Goal: Transaction & Acquisition: Purchase product/service

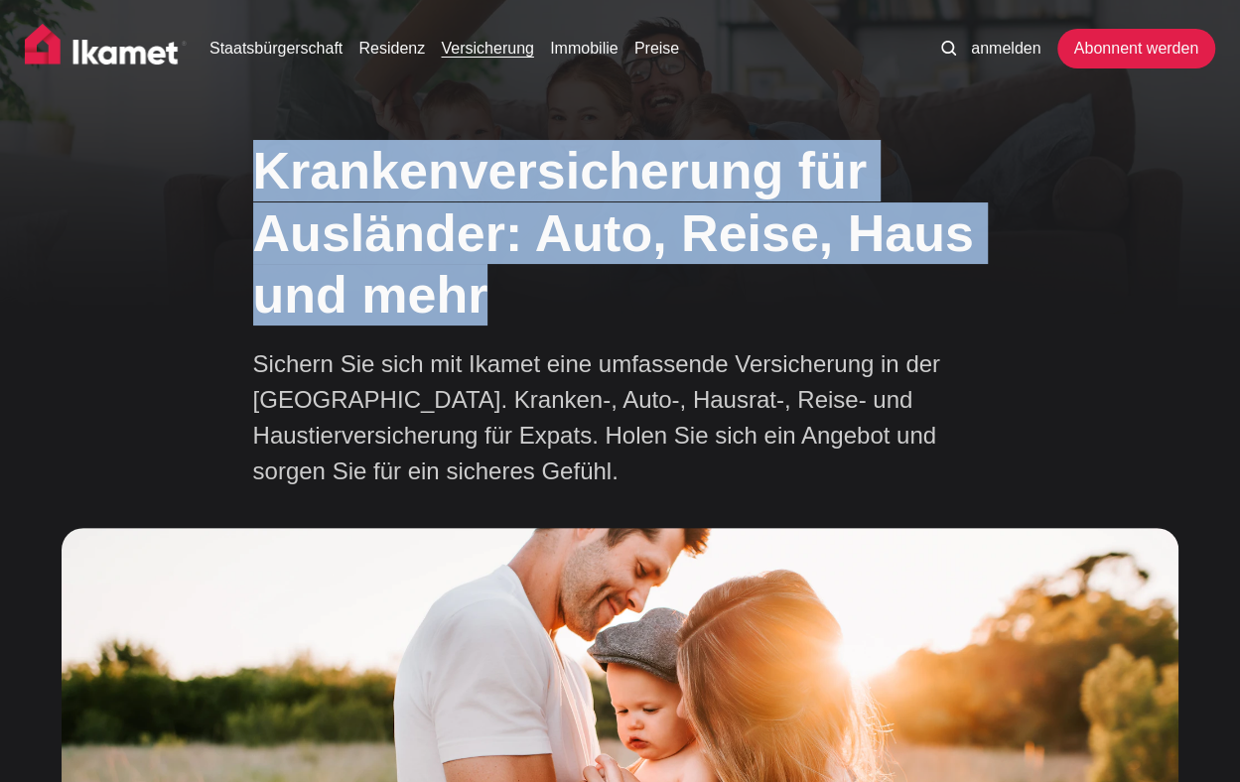
drag, startPoint x: 252, startPoint y: 166, endPoint x: 539, endPoint y: 322, distance: 326.5
click at [539, 322] on h1 "Krankenversicherung für Ausländer: Auto, Reise, Haus und mehr" at bounding box center [620, 233] width 735 height 186
copy font "Krankenversicherung für Ausländer: Auto, Reise, Haus und mehr"
click at [883, 315] on h1 "Krankenversicherung für Ausländer: Auto, Reise, Haus und mehr" at bounding box center [620, 233] width 735 height 186
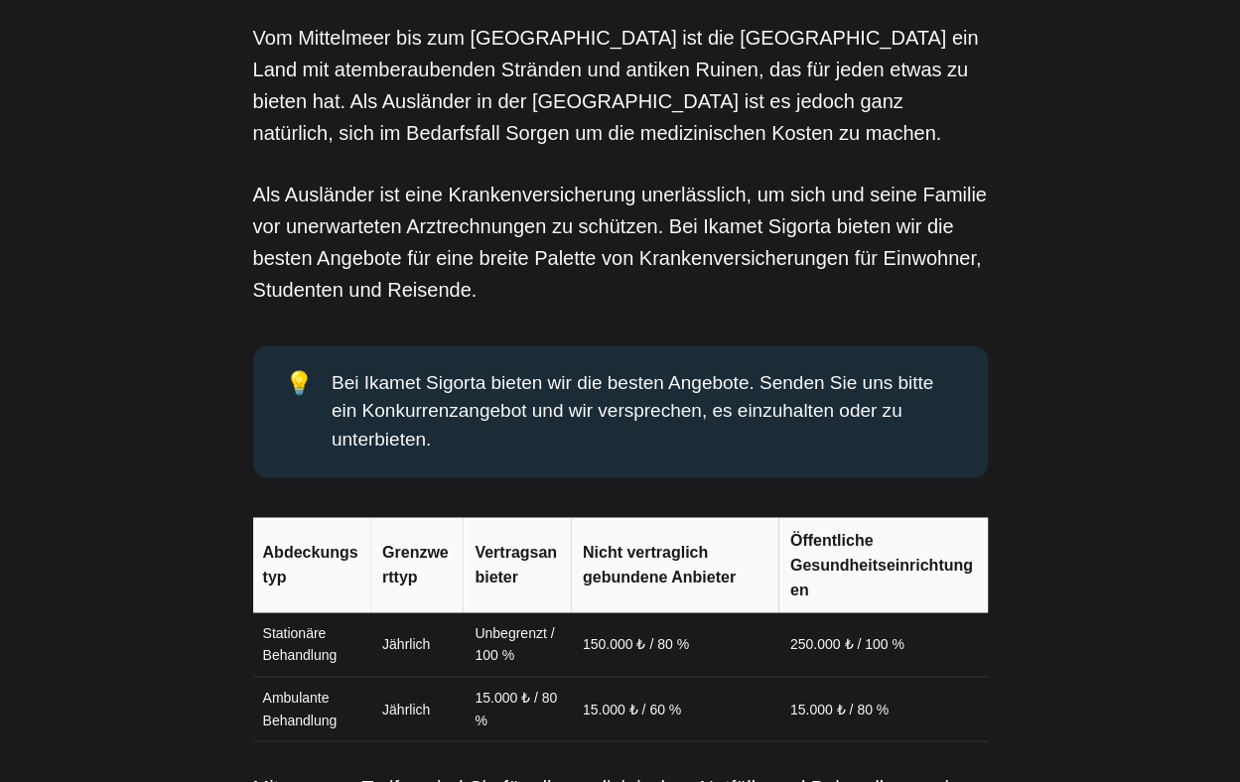
scroll to position [1621, 0]
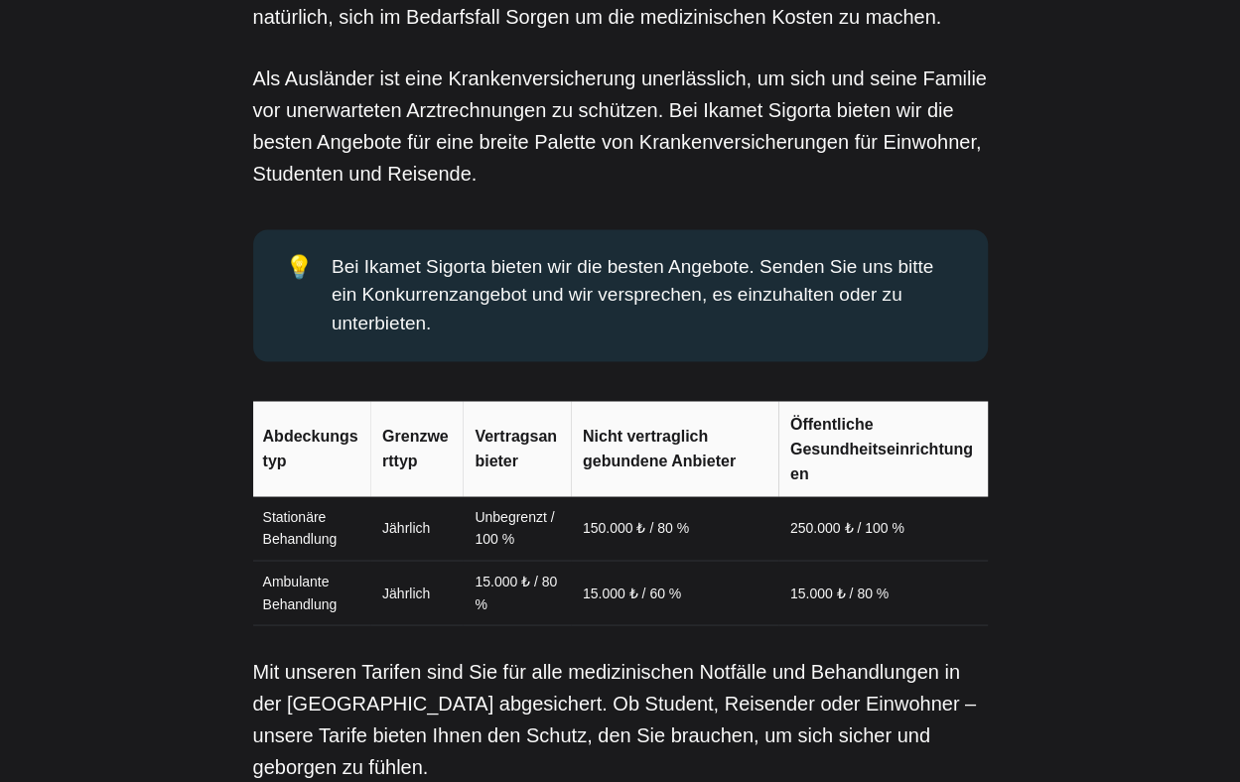
click at [822, 534] on font "250.000 ₺ / 100 %" at bounding box center [847, 528] width 114 height 16
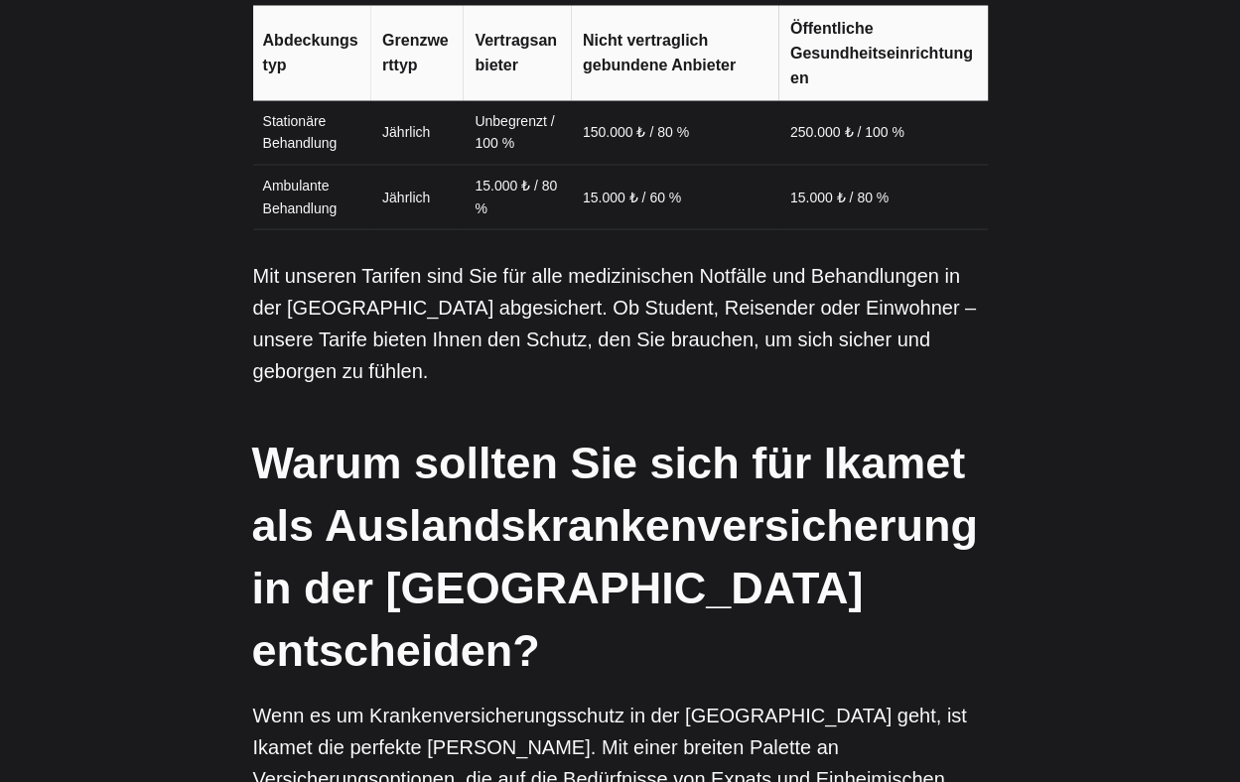
scroll to position [2018, 0]
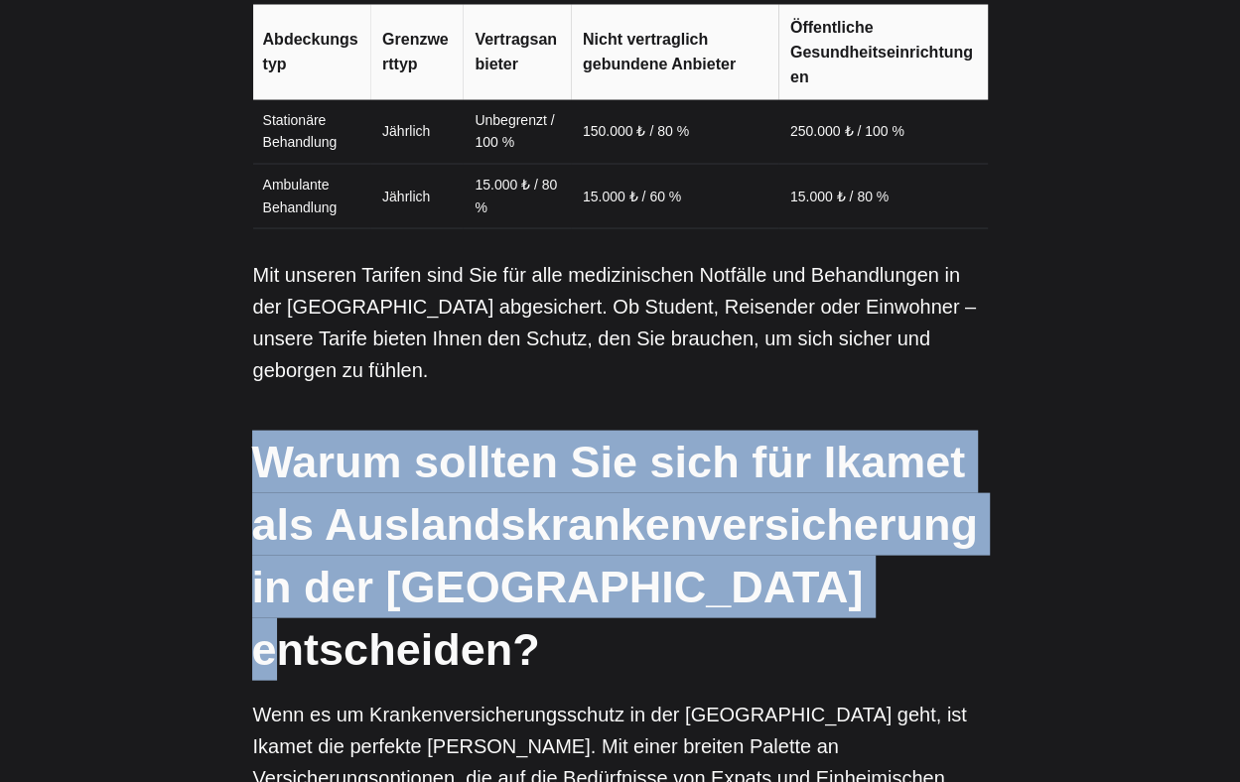
drag, startPoint x: 263, startPoint y: 431, endPoint x: 840, endPoint y: 585, distance: 597.0
click at [840, 585] on h2 "Warum sollten Sie sich für Ikamet als Auslandskrankenversicherung in der [GEOGR…" at bounding box center [619, 555] width 735 height 250
copy font "Warum sollten Sie sich für Ikamet als Auslandskrankenversicherung in der [GEOGR…"
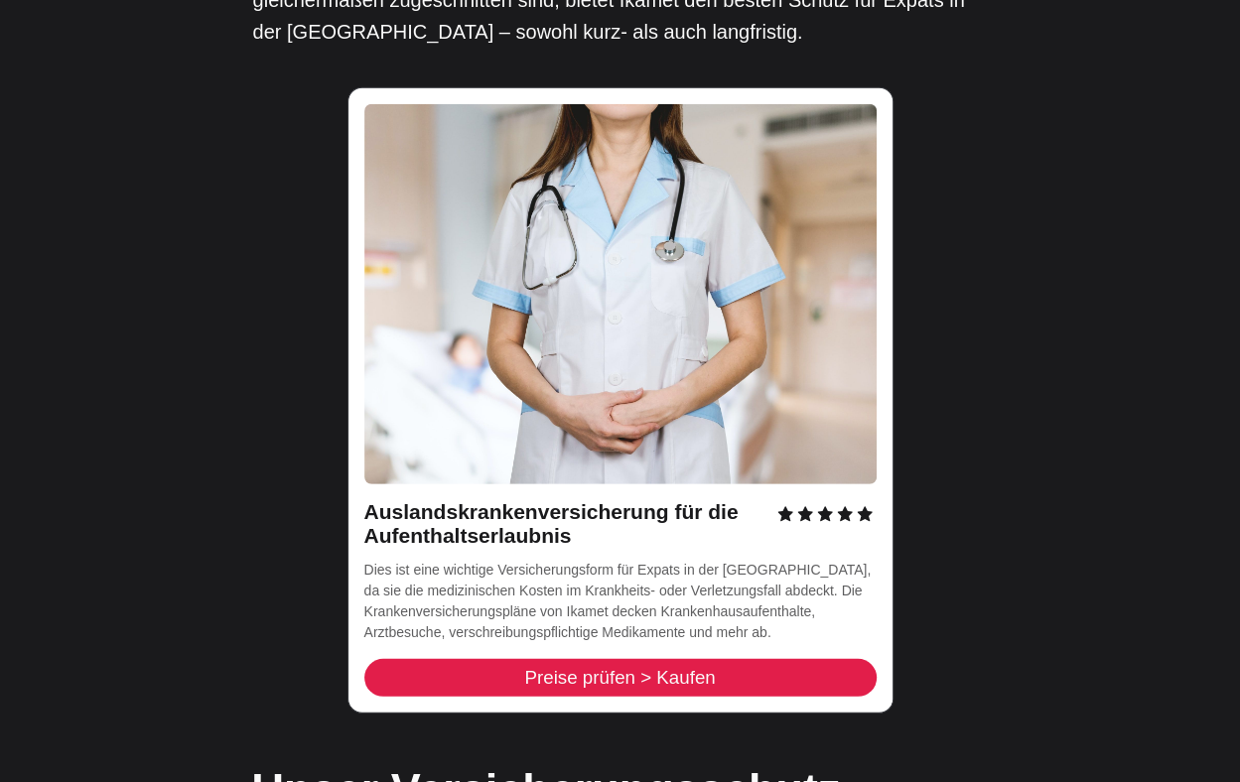
scroll to position [2813, 0]
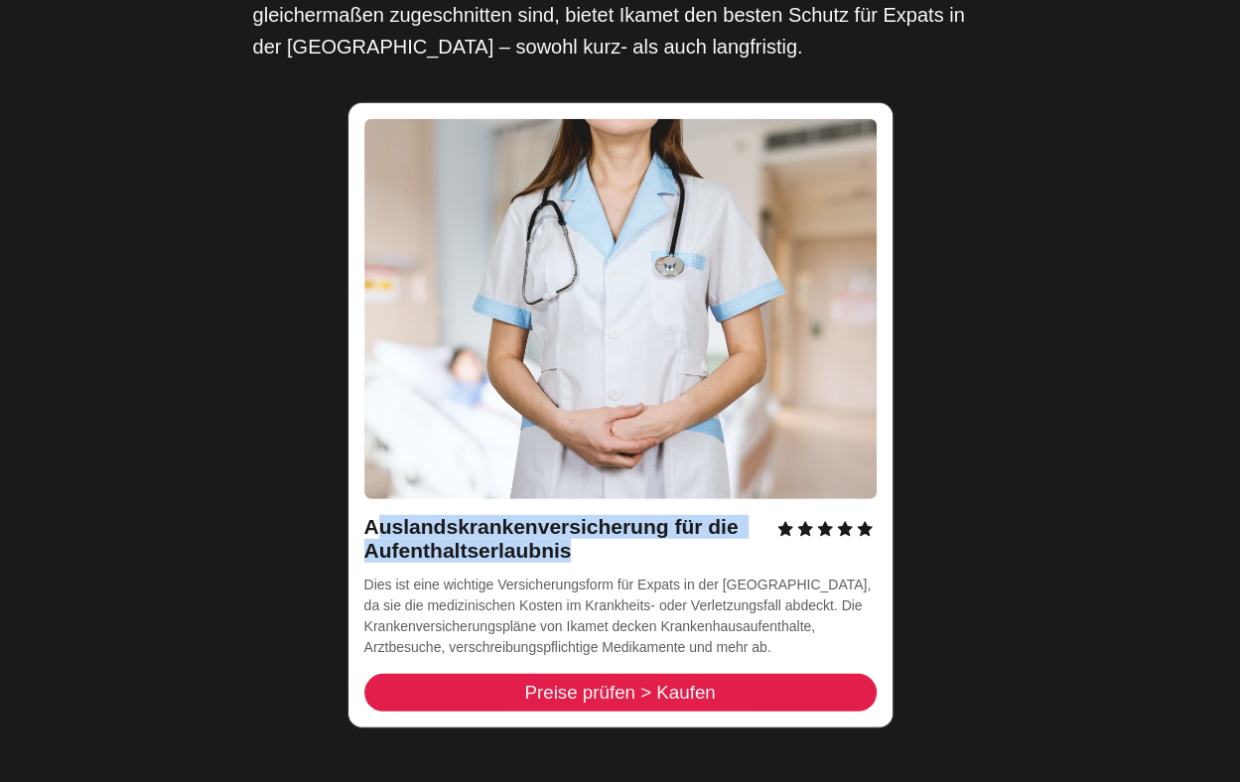
drag, startPoint x: 371, startPoint y: 409, endPoint x: 595, endPoint y: 454, distance: 227.8
click at [595, 454] on div "Auslandskrankenversicherung für die Aufenthaltserlaubnis Dies ist eine wichtige…" at bounding box center [620, 415] width 546 height 626
copy font "uslandskrankenversicherung für die Aufenthaltserlaubnis"
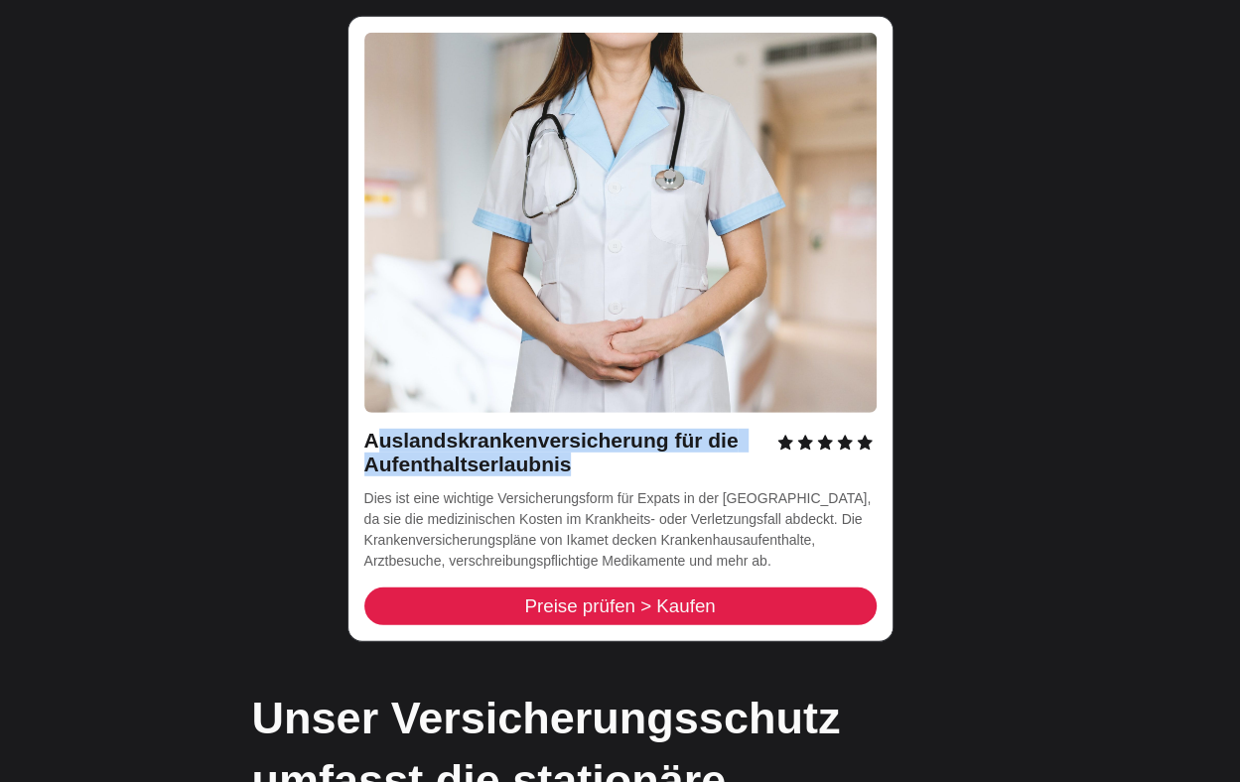
scroll to position [3011, 0]
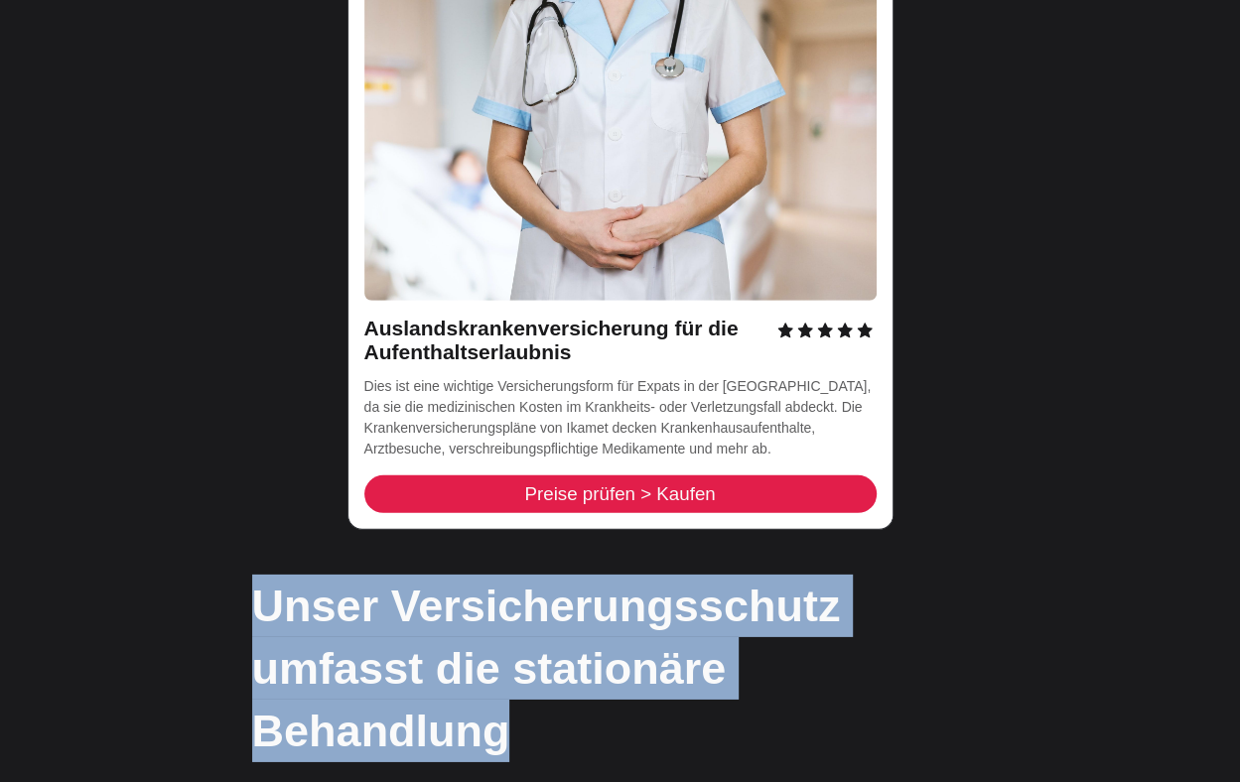
drag, startPoint x: 258, startPoint y: 481, endPoint x: 1021, endPoint y: 573, distance: 768.1
copy font "Unser Versicherungsschutz umfasst die stationäre Behandlung"
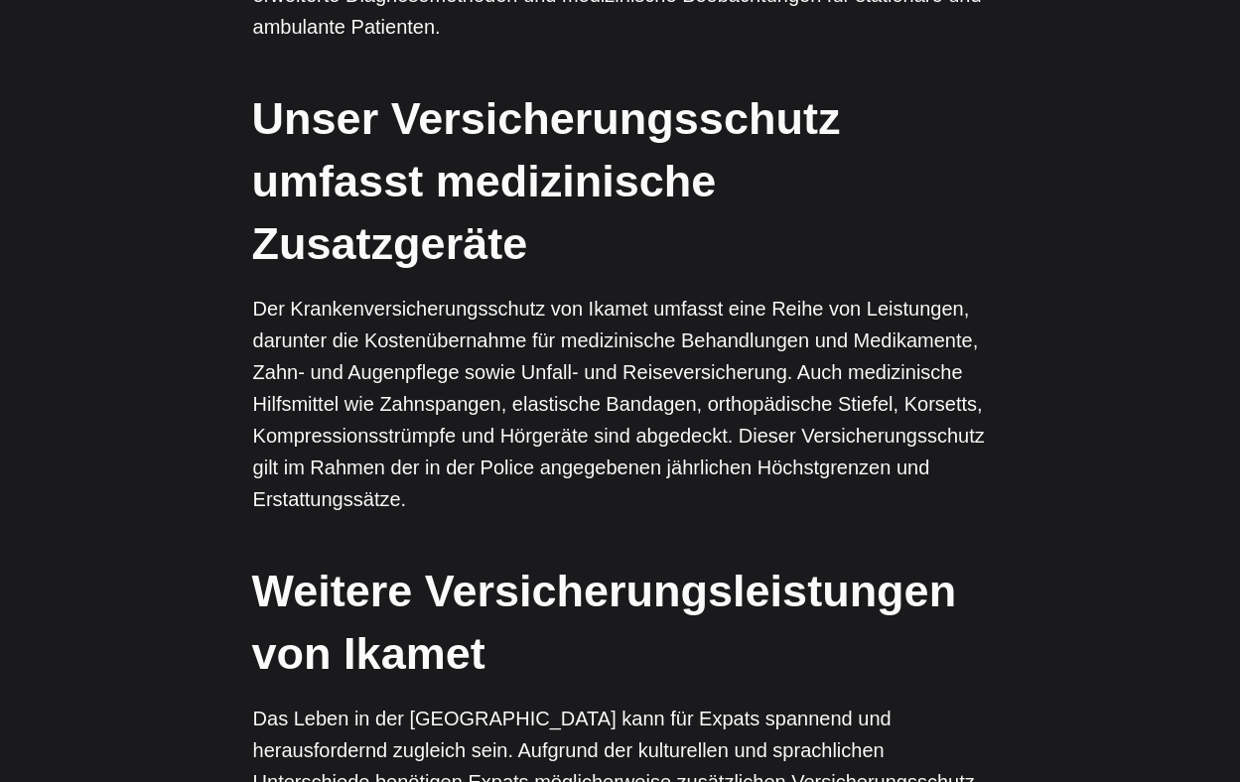
scroll to position [4831, 0]
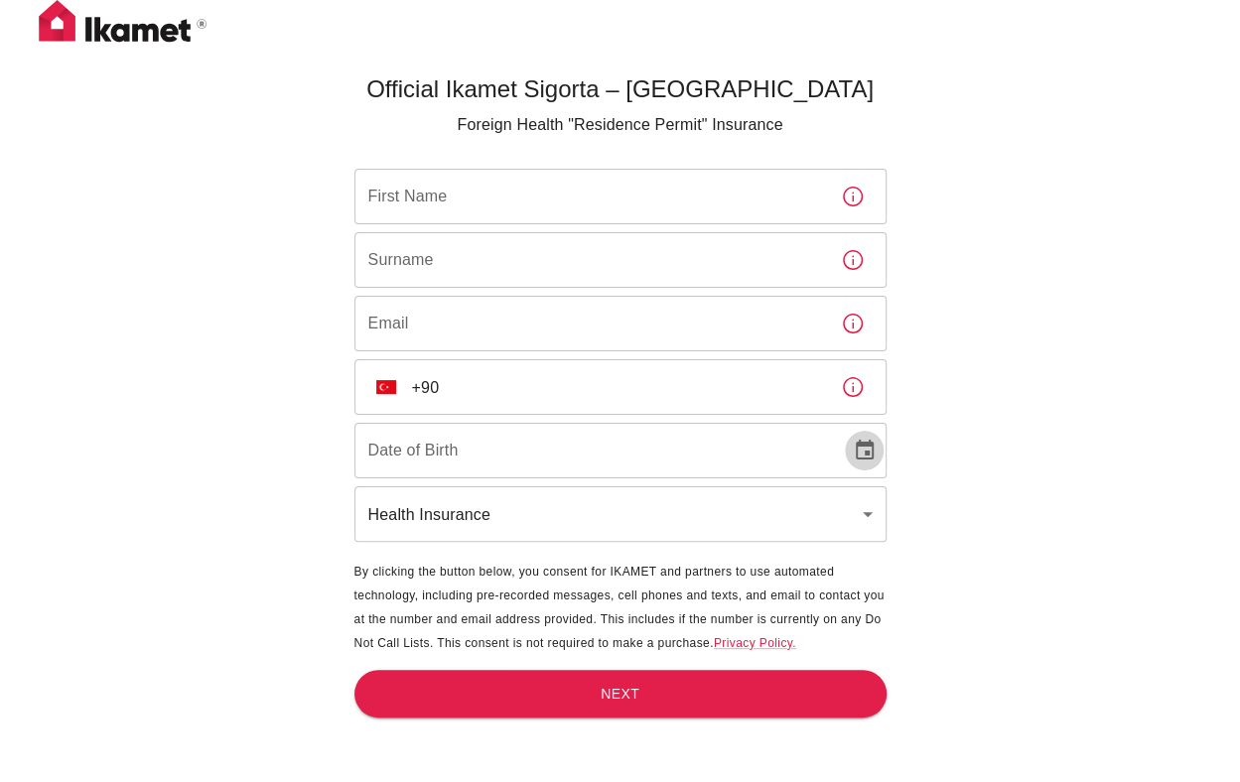
click at [868, 444] on icon "Choose date" at bounding box center [865, 450] width 18 height 20
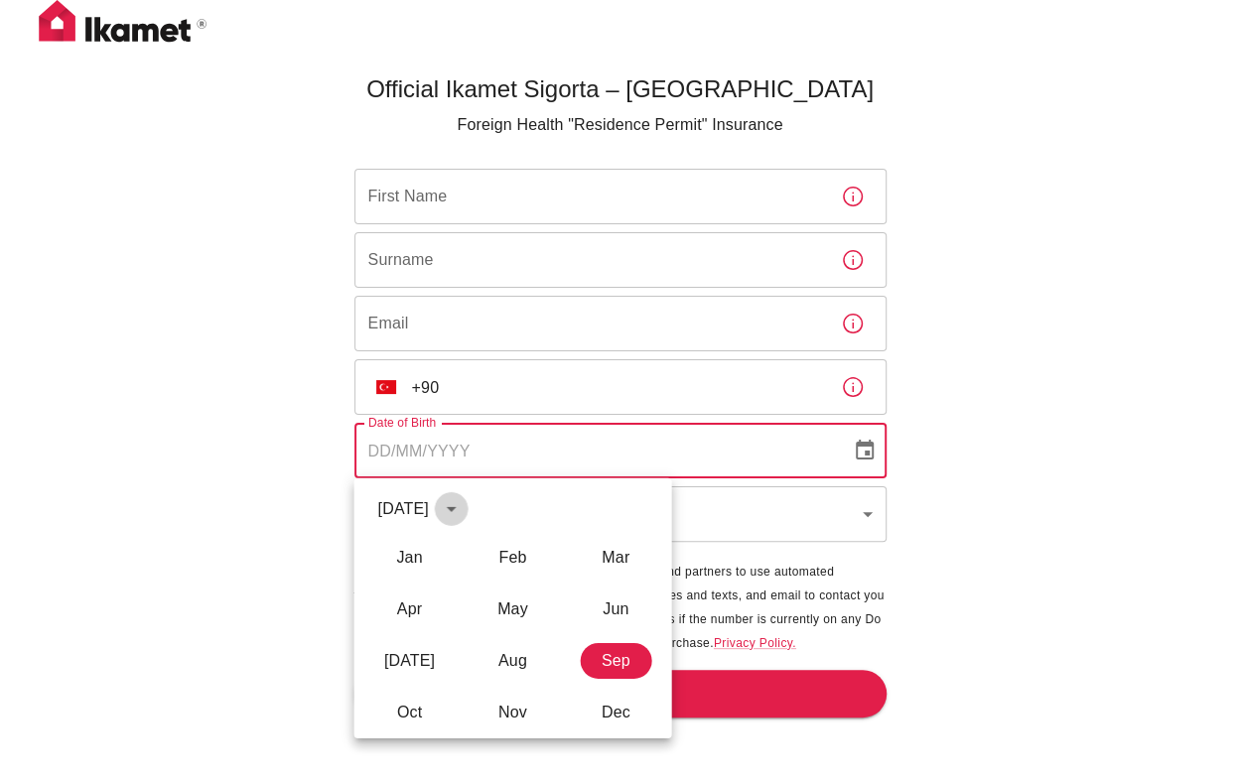
click at [457, 510] on icon "calendar view is open, switch to year view" at bounding box center [452, 509] width 10 height 5
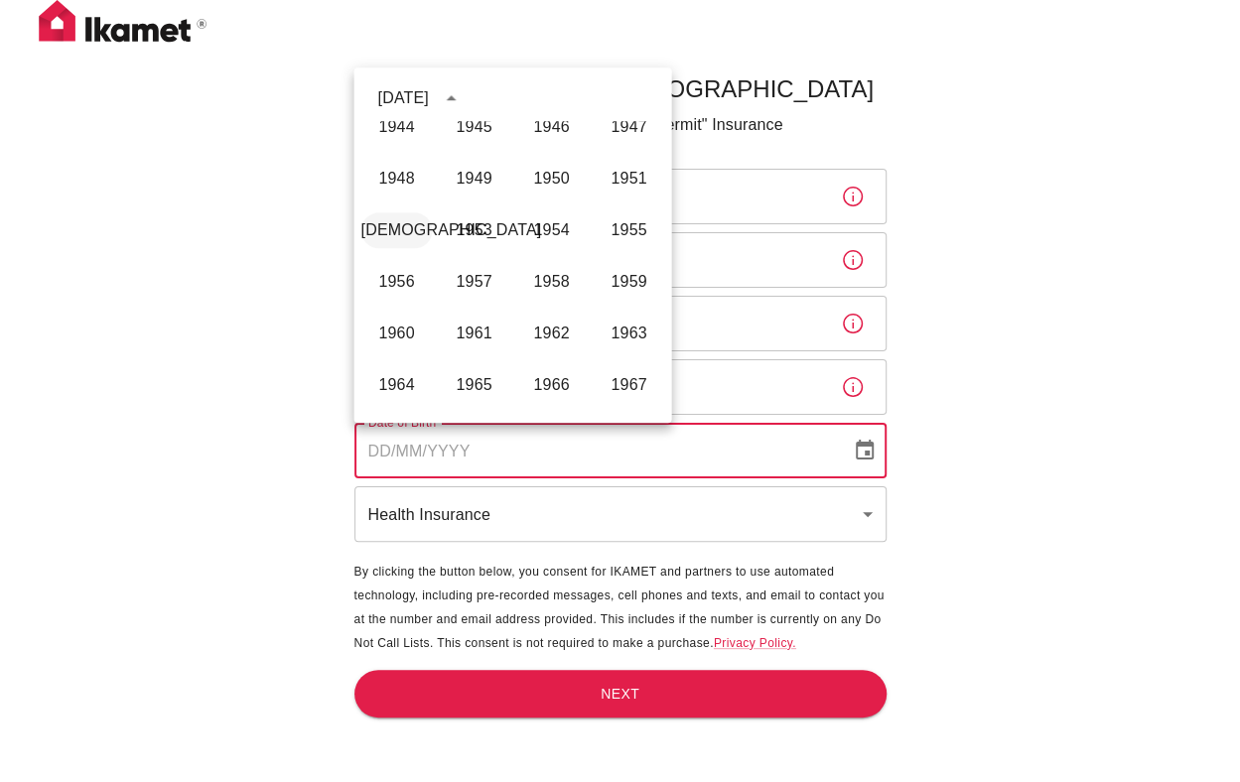
scroll to position [581, 0]
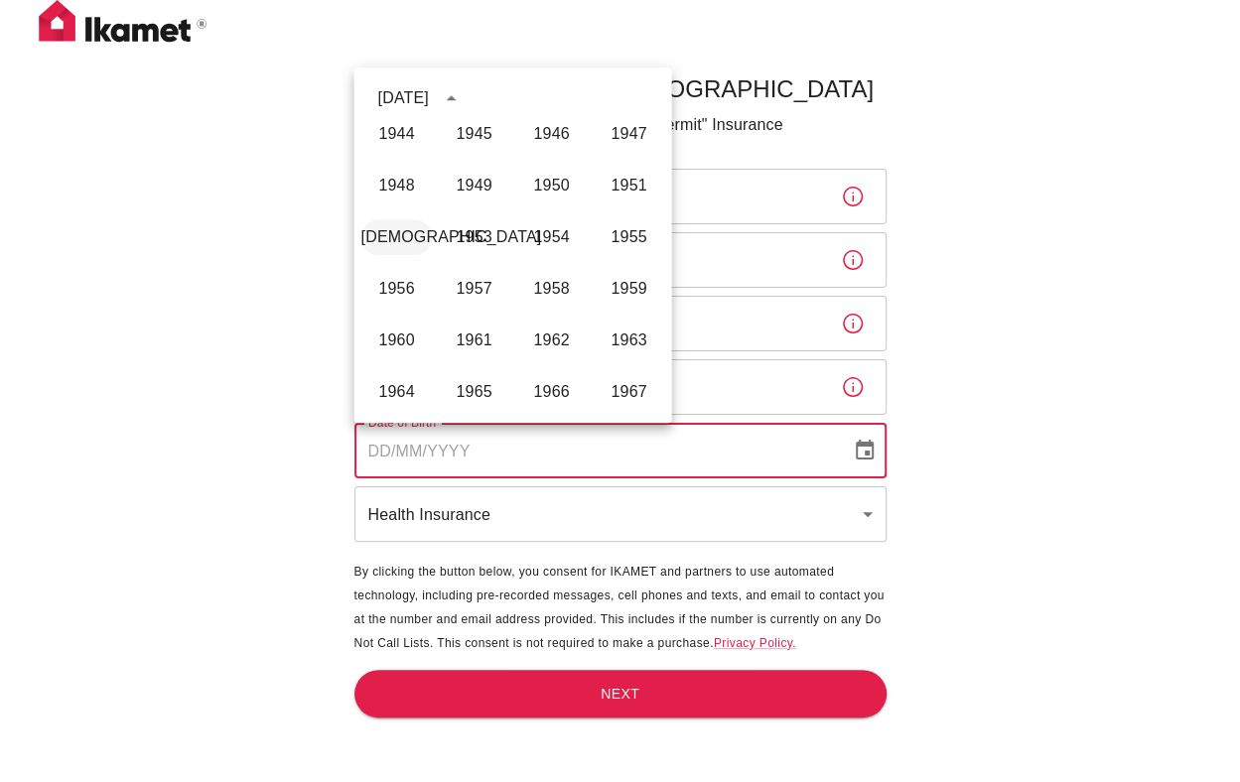
click at [400, 227] on button "1952" at bounding box center [396, 237] width 71 height 36
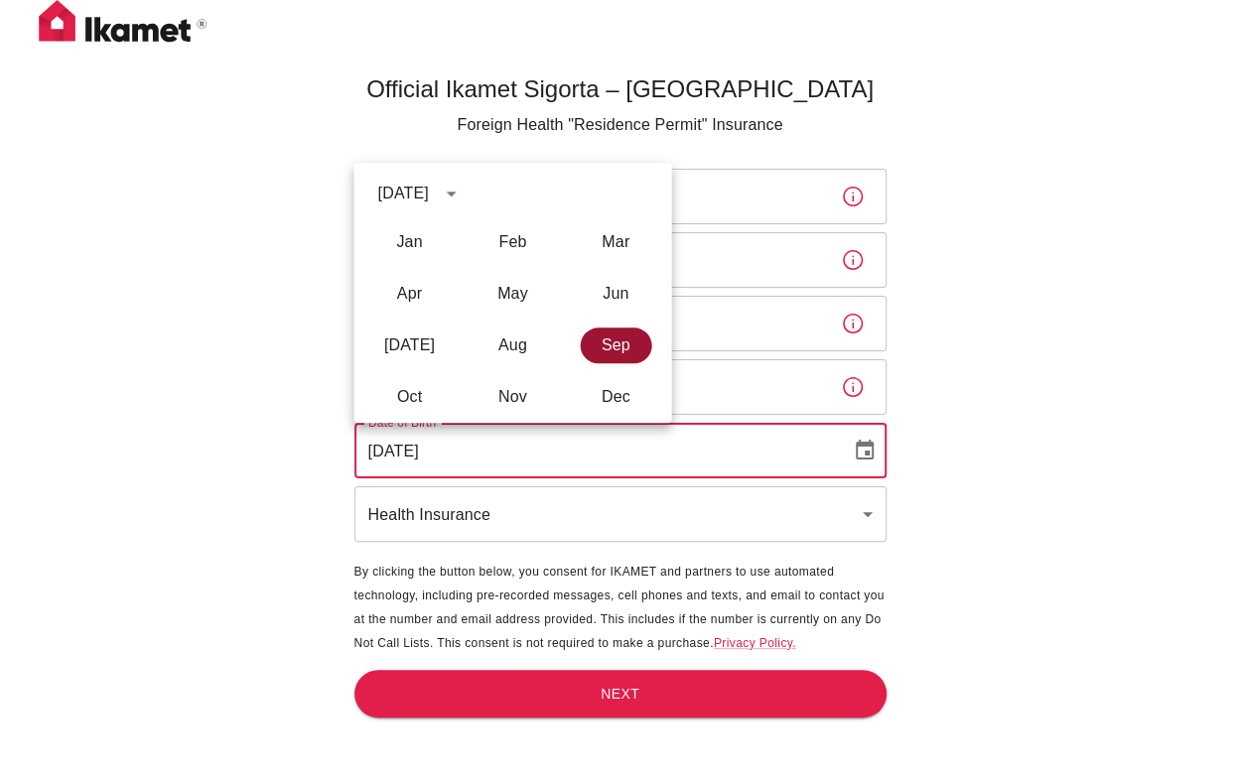
click at [615, 340] on button "Sep" at bounding box center [615, 346] width 71 height 36
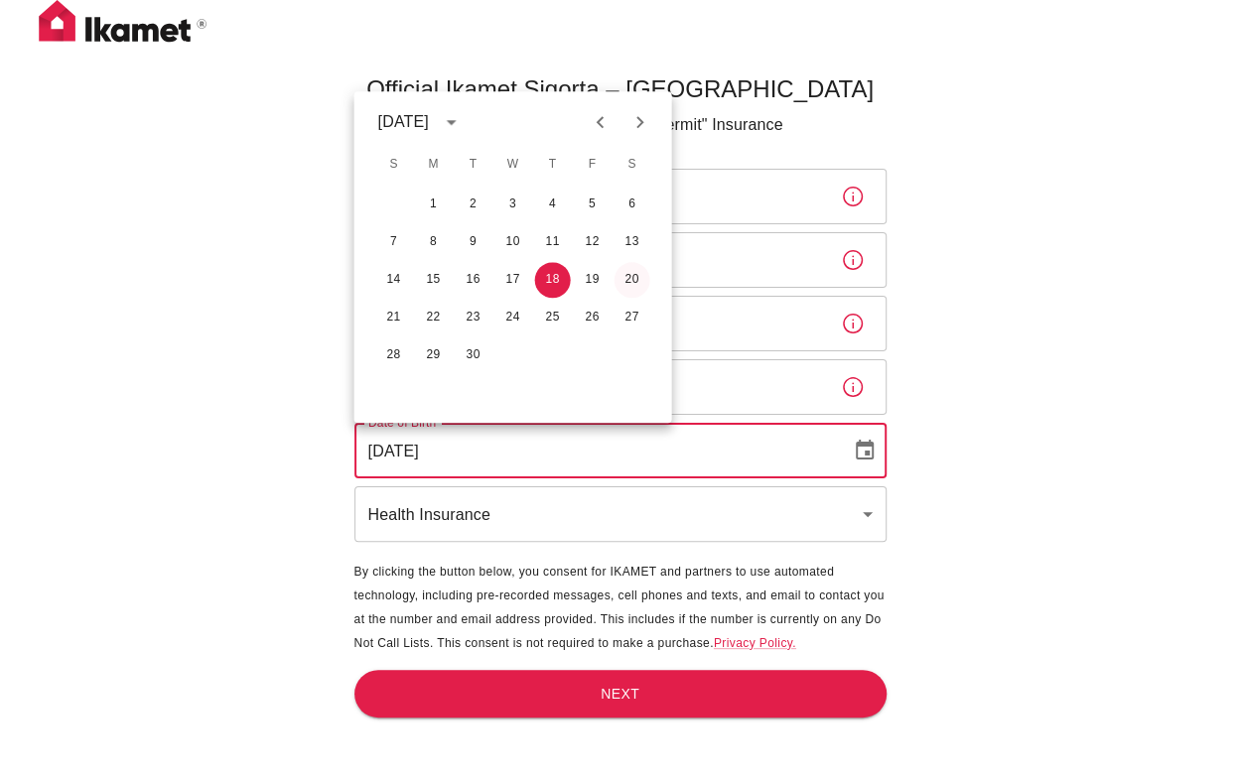
click at [632, 278] on button "20" at bounding box center [633, 280] width 36 height 36
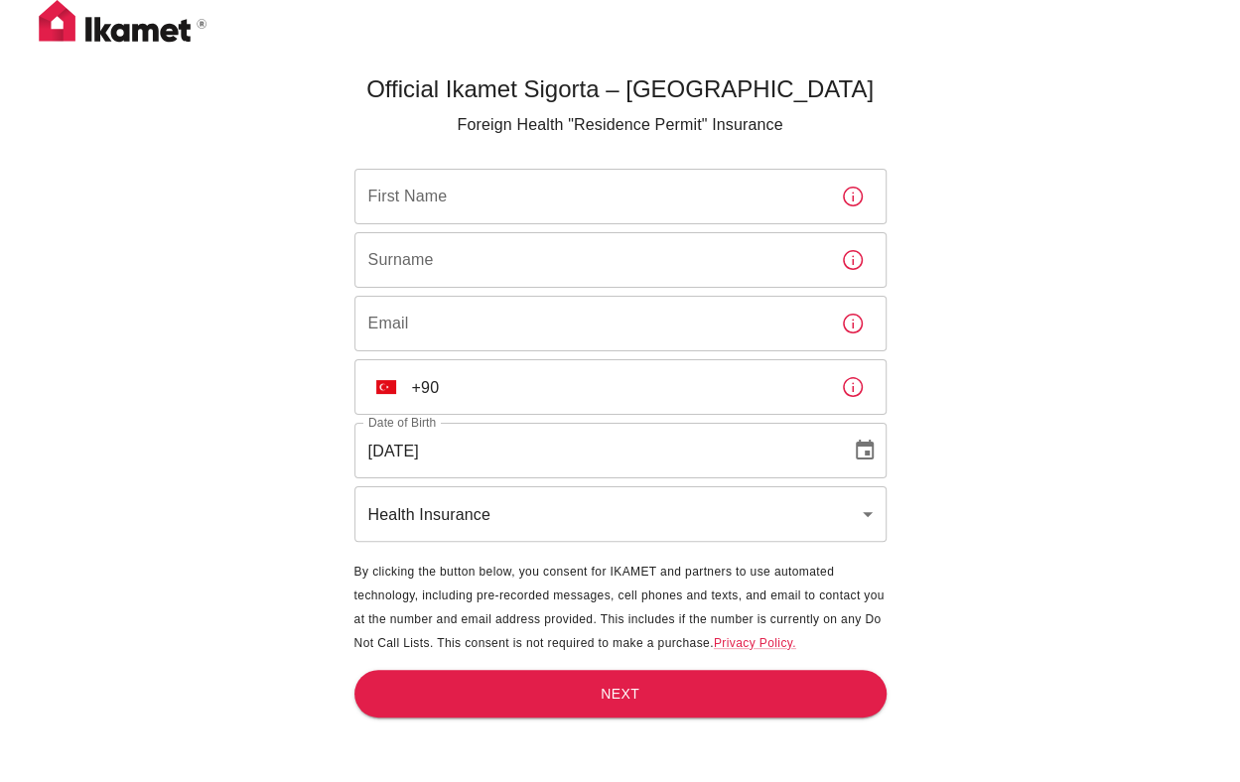
type input "20/09/1952"
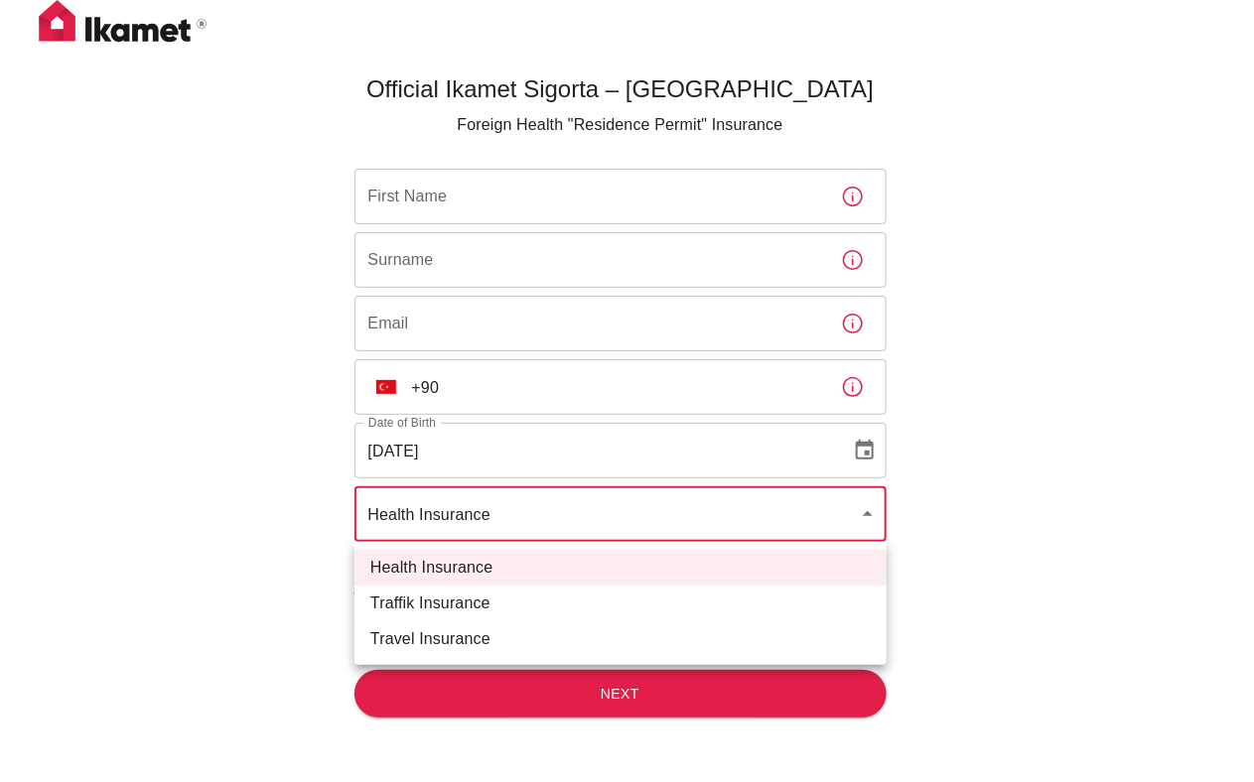
click at [867, 509] on body "Official Ikamet Sigorta – Turkey Foreign Health "Residence Permit" Insurance Fi…" at bounding box center [627, 424] width 1254 height 848
click at [932, 444] on div at bounding box center [627, 391] width 1254 height 782
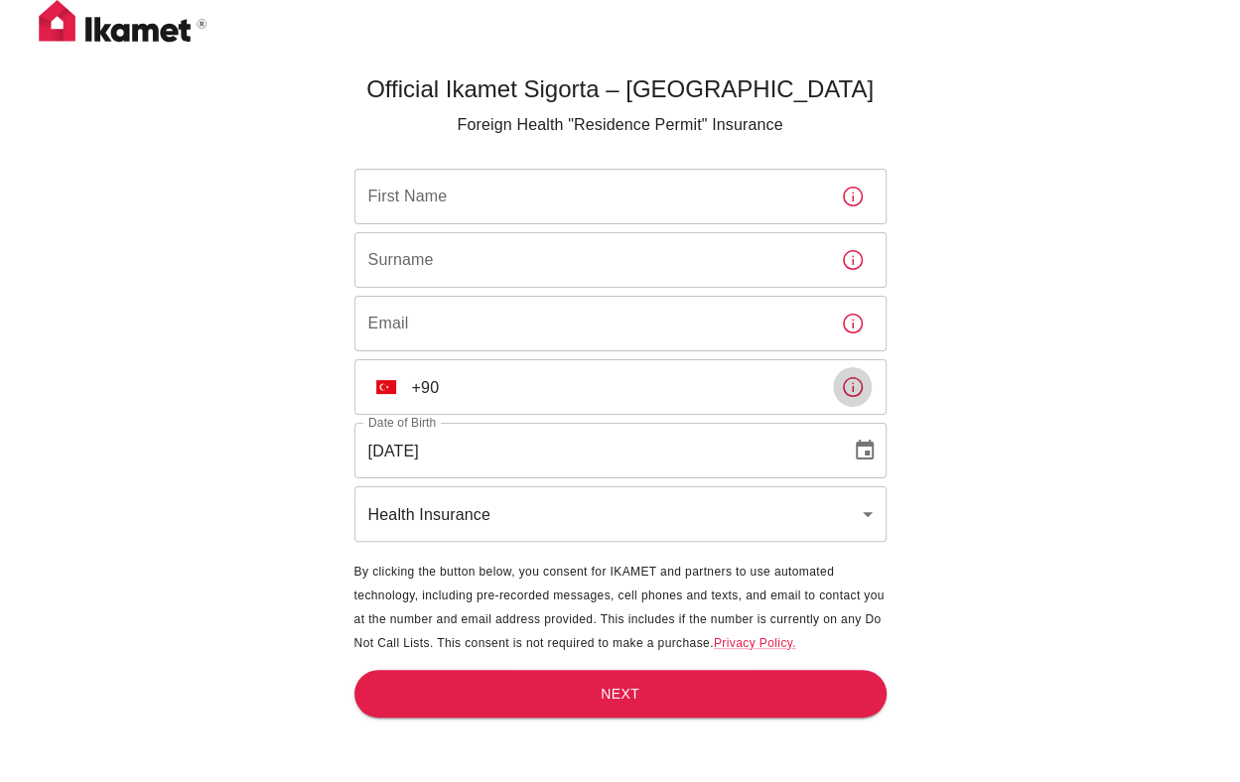
click at [854, 389] on icon "button" at bounding box center [853, 387] width 24 height 24
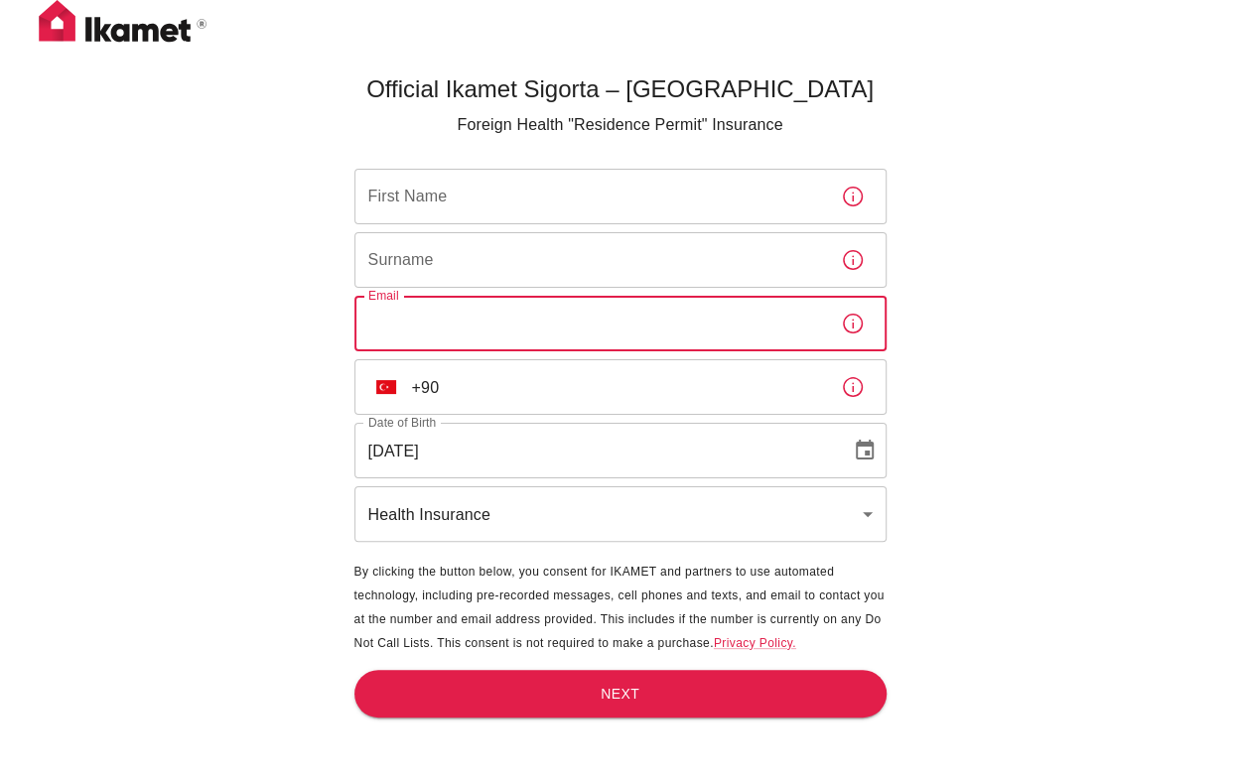
paste input "ruediger-floeder@live.de"
drag, startPoint x: 367, startPoint y: 328, endPoint x: 424, endPoint y: 320, distance: 57.1
click at [424, 320] on input "ruediger-floeder@live.de" at bounding box center [589, 324] width 471 height 56
type input "ruediger-floeder@live.de"
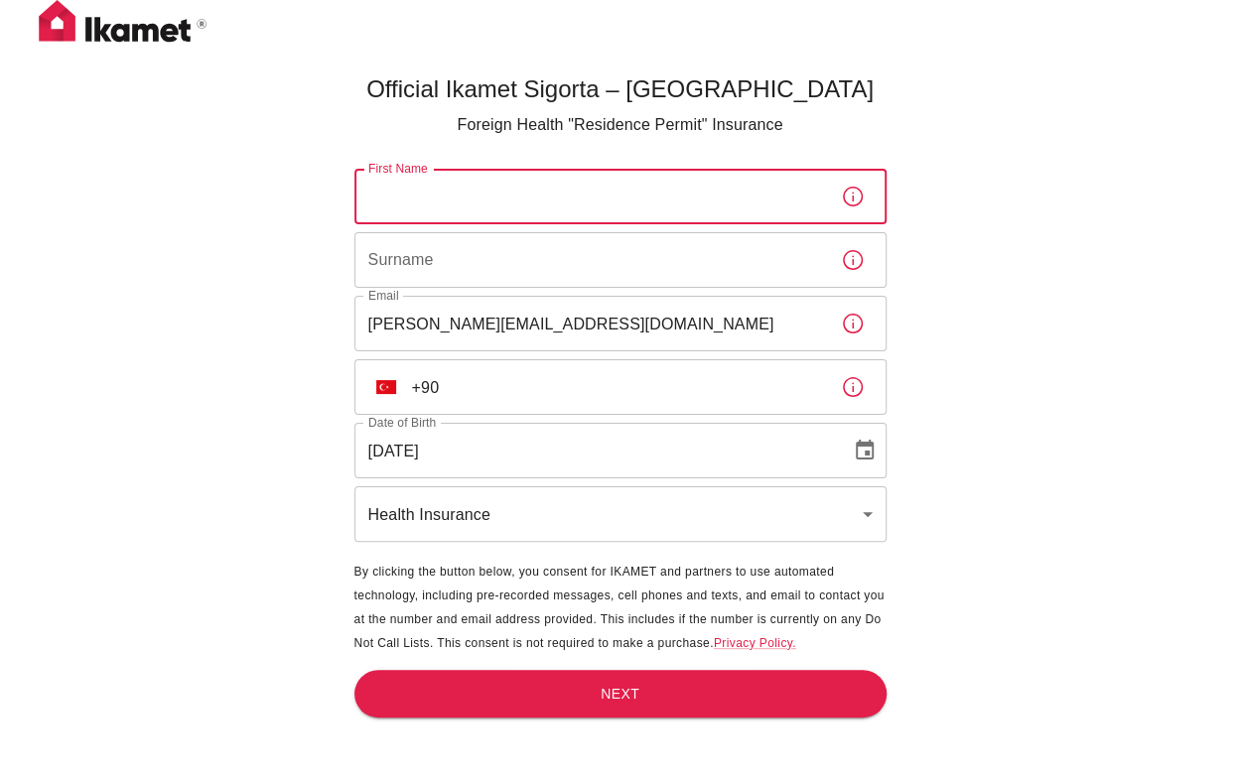
click at [463, 200] on input "First Name" at bounding box center [589, 197] width 471 height 56
paste input "ruediger"
type input "ruediger"
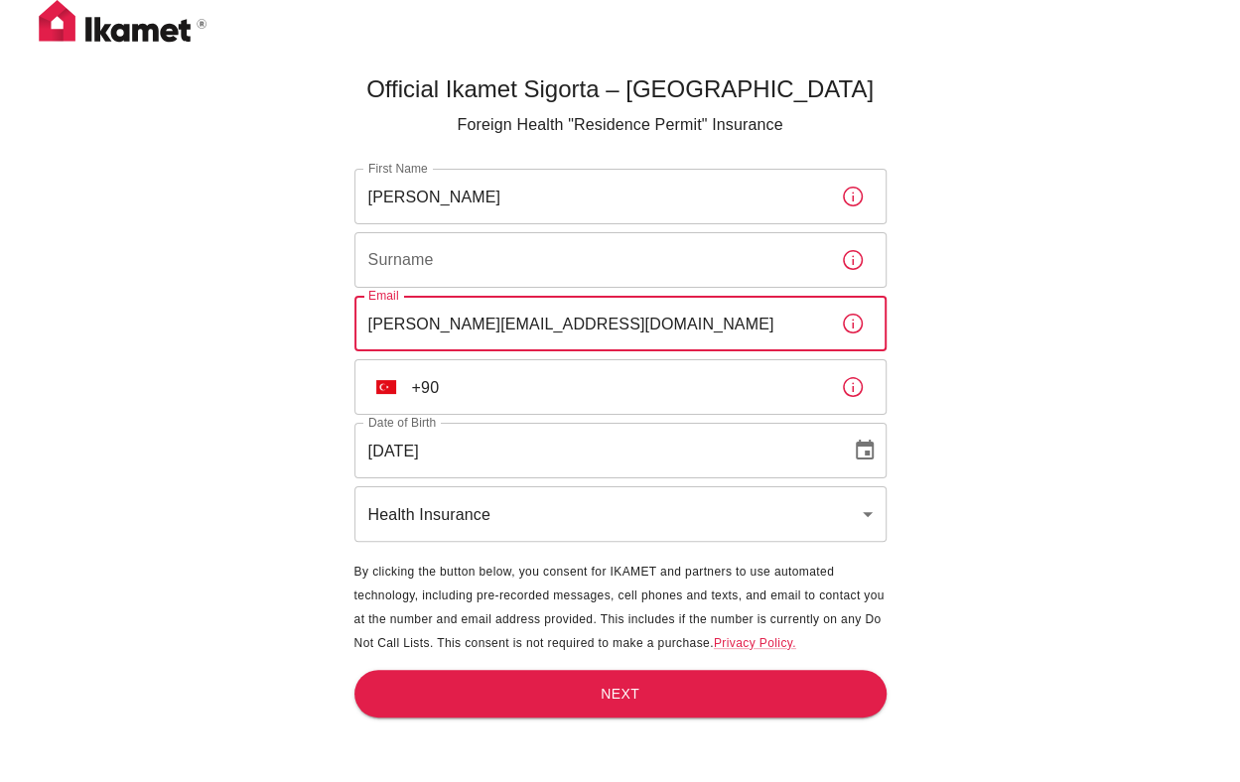
drag, startPoint x: 433, startPoint y: 317, endPoint x: 481, endPoint y: 319, distance: 47.7
click at [481, 319] on input "ruediger-floeder@live.de" at bounding box center [589, 324] width 471 height 56
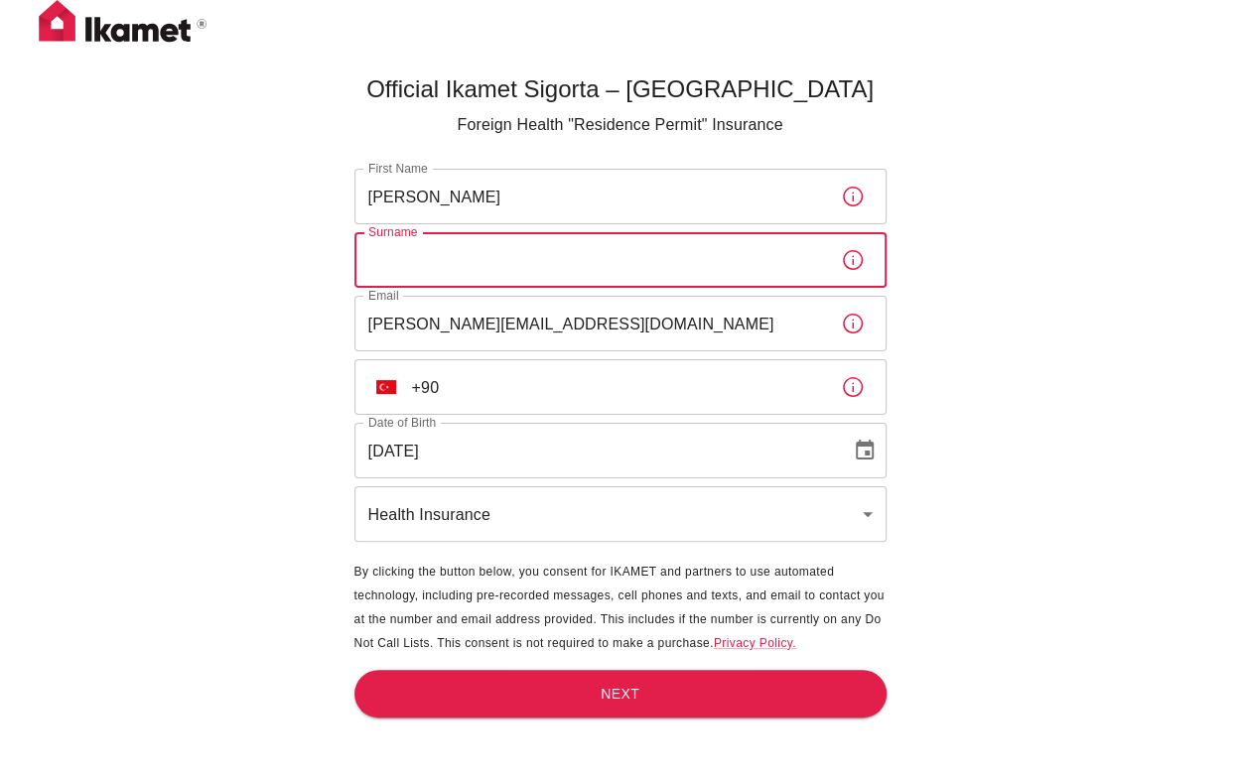
click at [438, 244] on input "Surname" at bounding box center [589, 260] width 471 height 56
paste input "floeder"
type input "floeder"
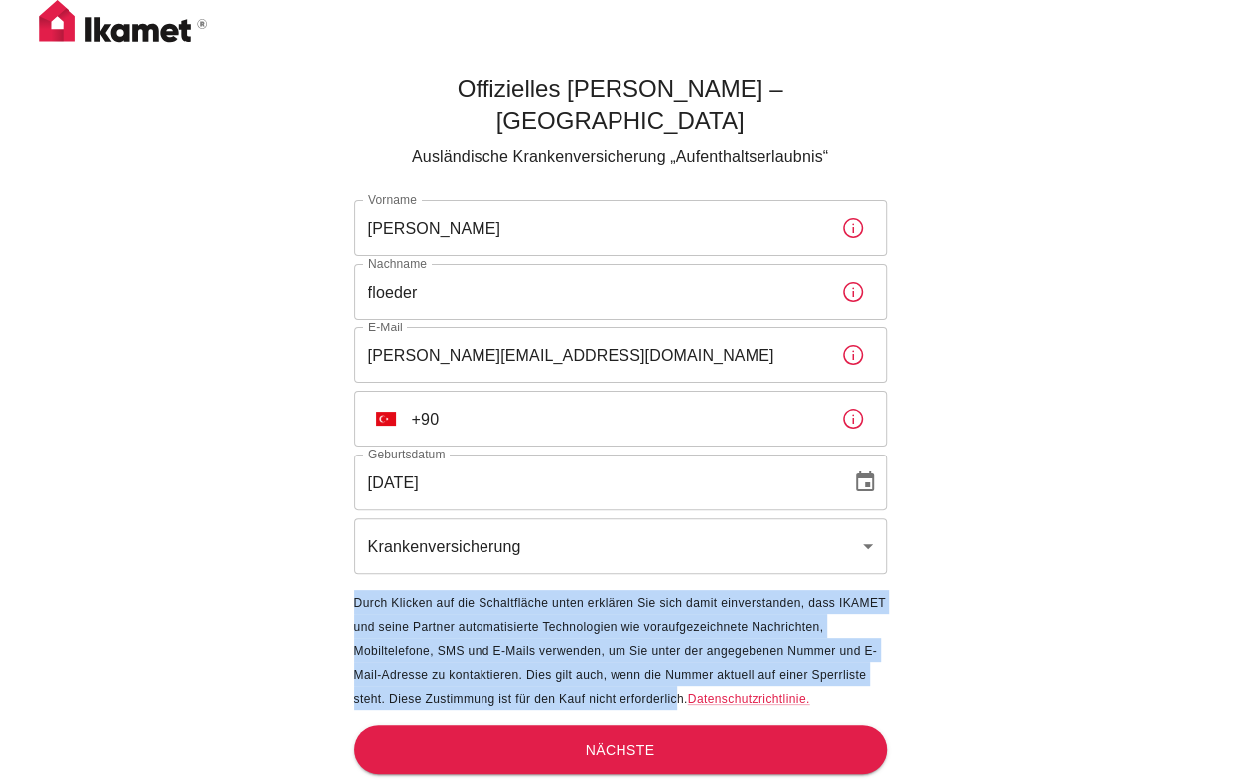
drag, startPoint x: 357, startPoint y: 570, endPoint x: 677, endPoint y: 672, distance: 335.7
click at [677, 672] on font "Durch Klicken auf die Schaltfläche unten erklären Sie sich damit einverstanden,…" at bounding box center [619, 651] width 531 height 109
copy font "Durch Klicken auf die Schaltfläche unten erklären Sie sich damit einverstanden,…"
click at [1030, 567] on div "Offizielles Ikamet Sigorta – Türkei Ausländische Krankenversicherung „Aufenthal…" at bounding box center [620, 424] width 1240 height 848
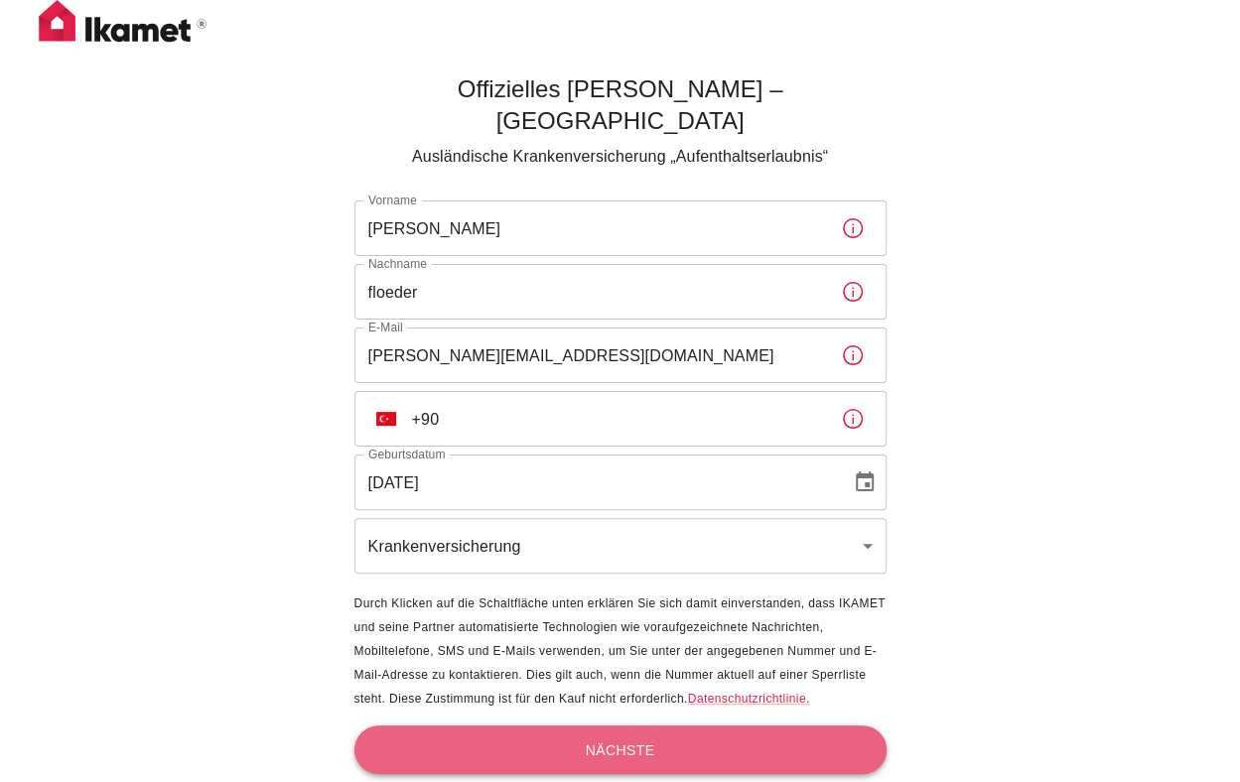
click at [635, 743] on font "Nächste" at bounding box center [620, 751] width 69 height 16
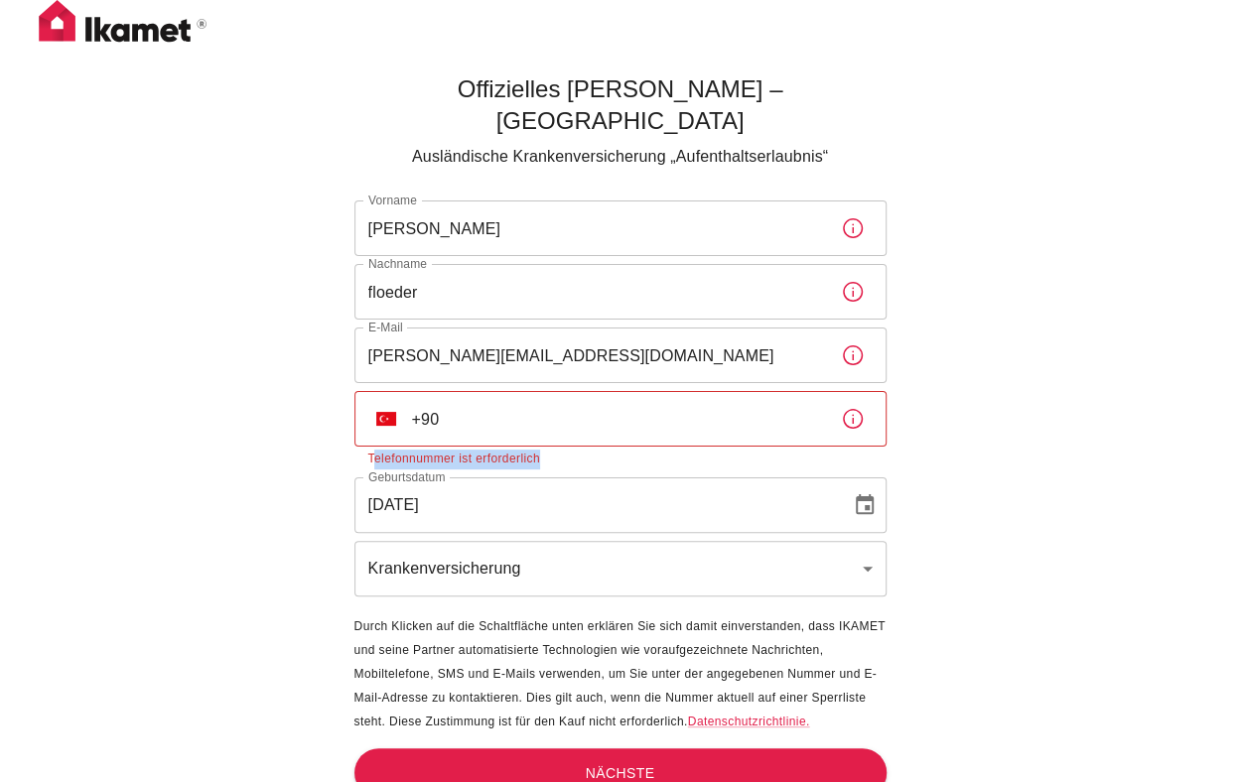
drag, startPoint x: 370, startPoint y: 422, endPoint x: 556, endPoint y: 431, distance: 185.9
click at [556, 450] on p "Telefonnummer ist erforderlich" at bounding box center [620, 460] width 504 height 20
copy font "elefonnummer ist erforderlich"
click at [474, 391] on input "+90" at bounding box center [618, 419] width 413 height 56
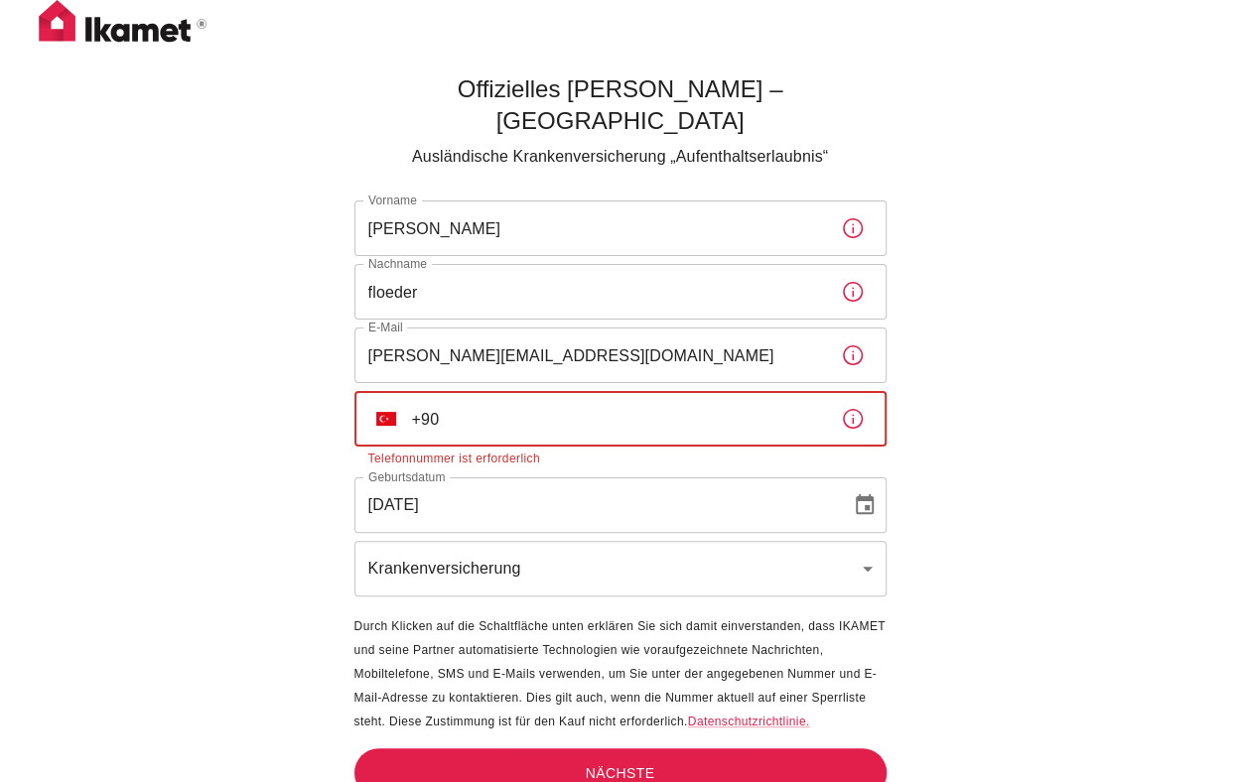
paste input "536 277 30 10"
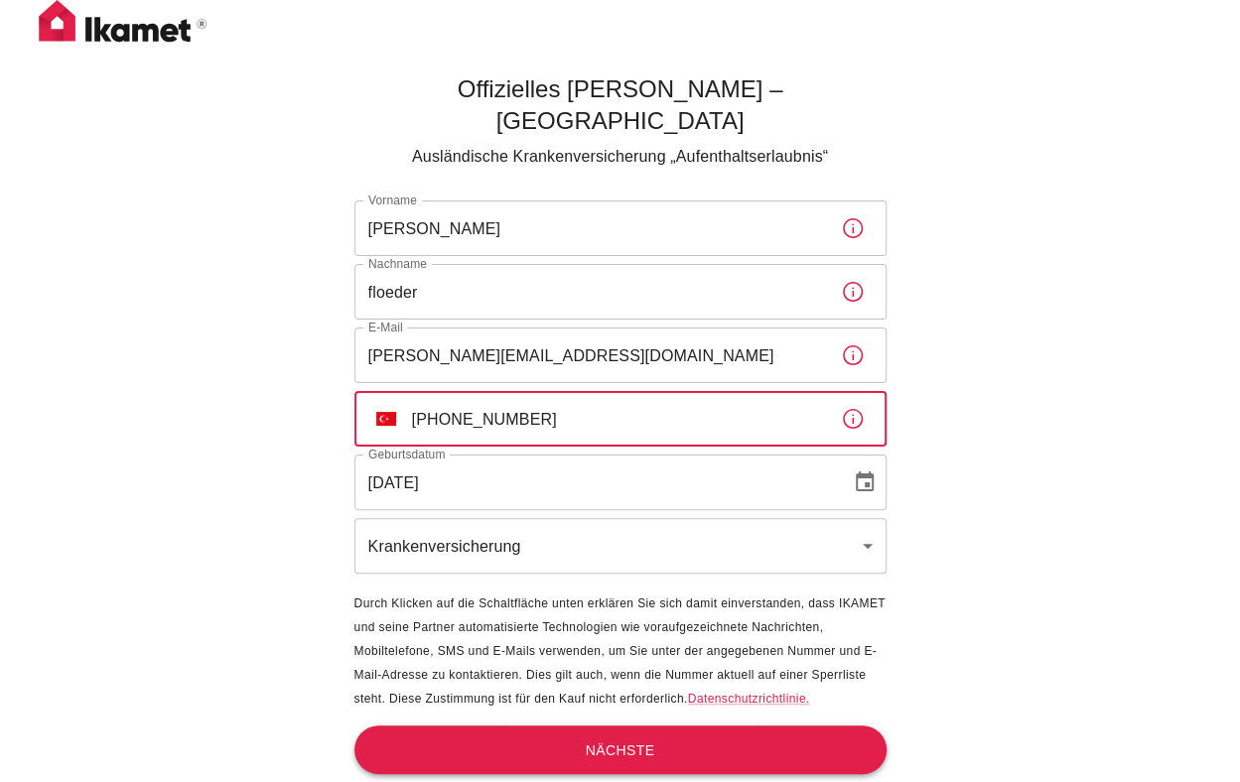
type input "+90 536 277 30 10"
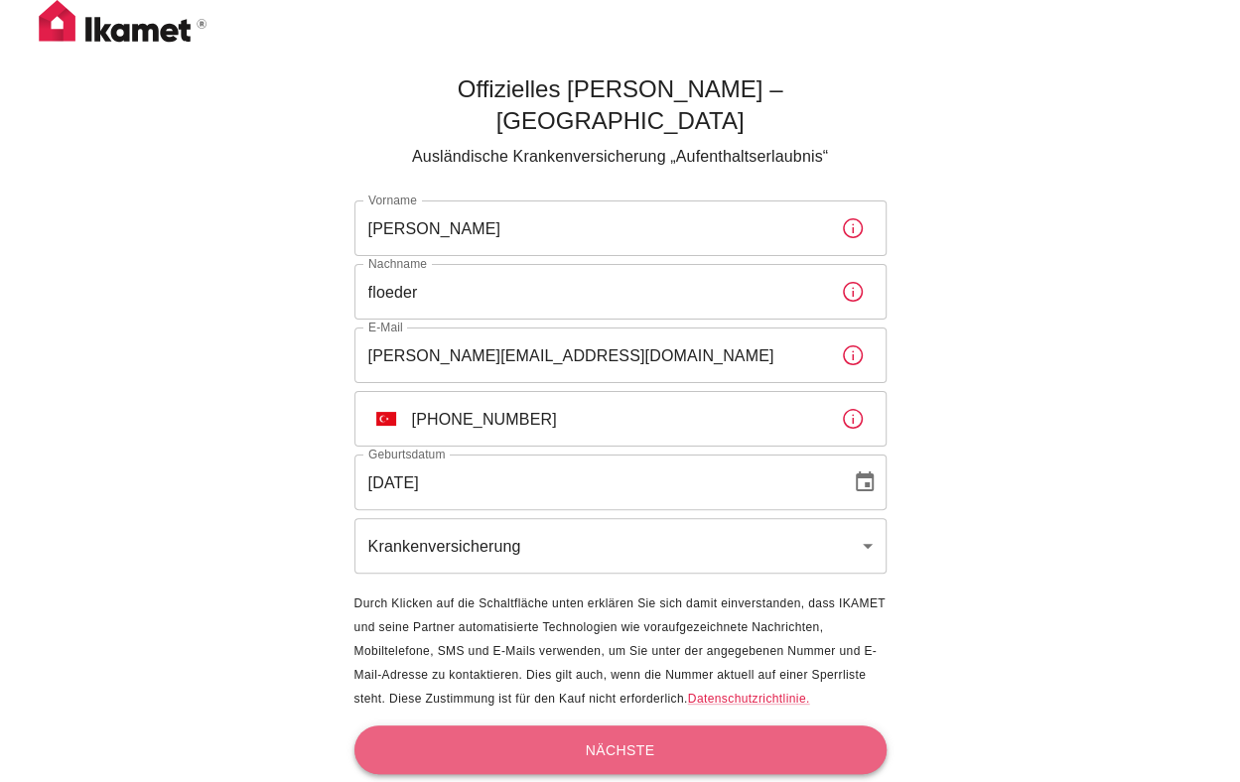
click at [615, 743] on font "Nächste" at bounding box center [620, 751] width 69 height 16
click at [636, 743] on font "Nächste" at bounding box center [620, 751] width 69 height 16
